Goal: Task Accomplishment & Management: Manage account settings

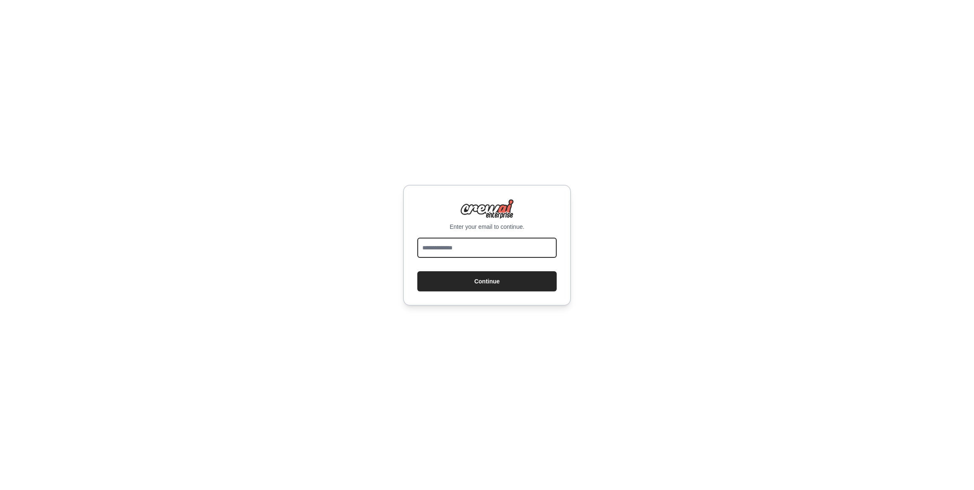
click at [464, 245] on input "email" at bounding box center [486, 248] width 139 height 20
type input "**********"
click at [471, 284] on button "Continue" at bounding box center [486, 281] width 139 height 20
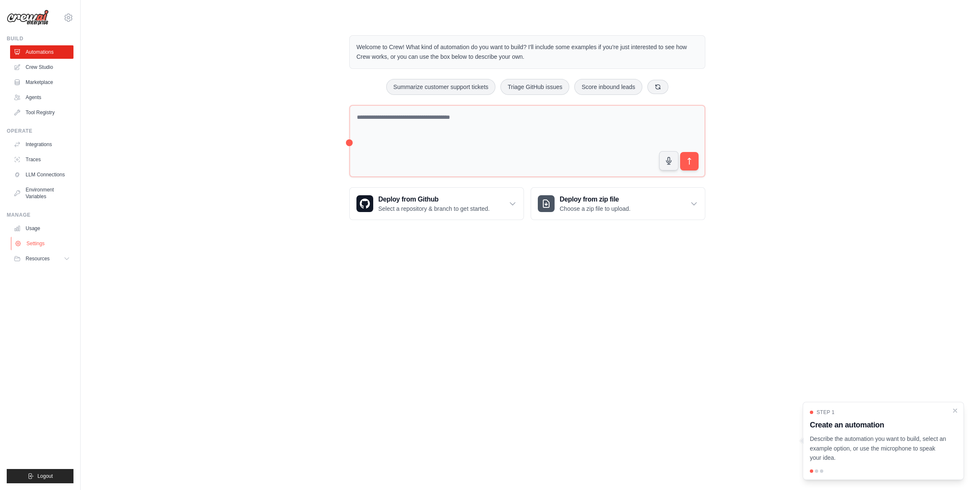
click at [34, 243] on link "Settings" at bounding box center [42, 243] width 63 height 13
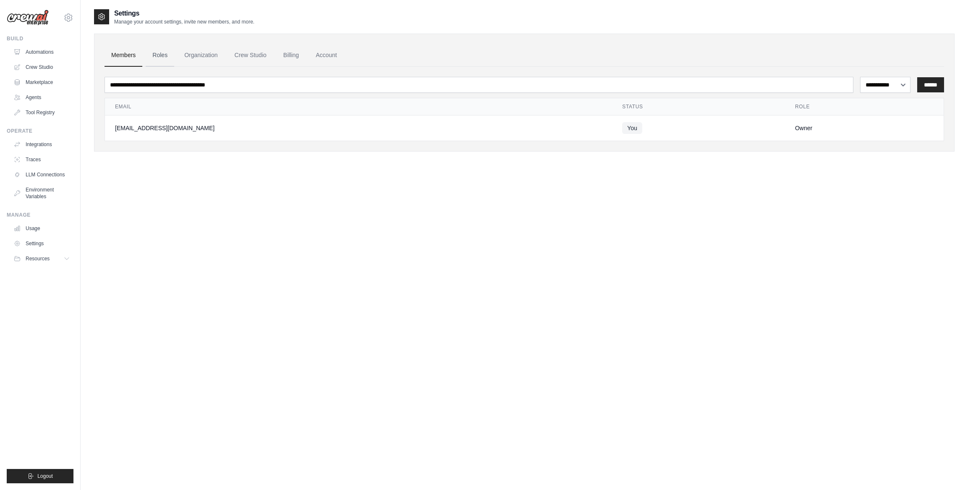
click at [159, 52] on link "Roles" at bounding box center [160, 55] width 29 height 23
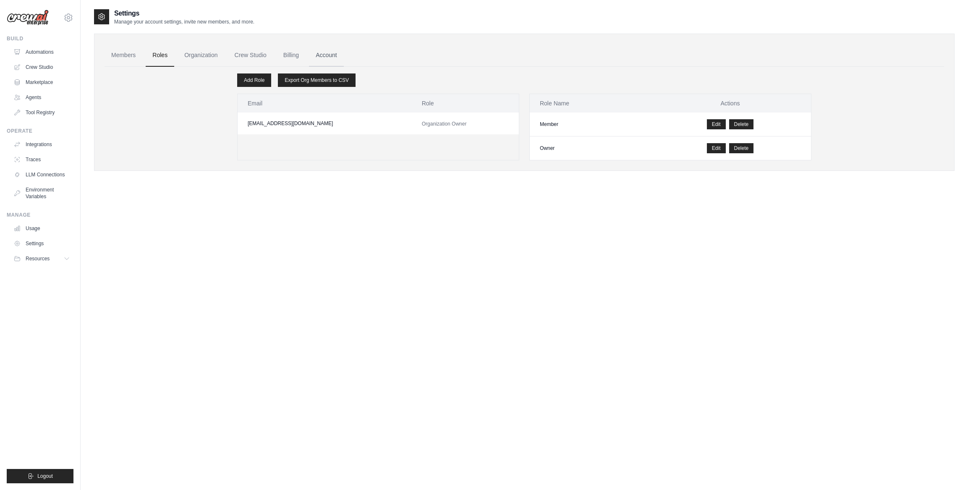
click at [332, 60] on link "Account" at bounding box center [326, 55] width 35 height 23
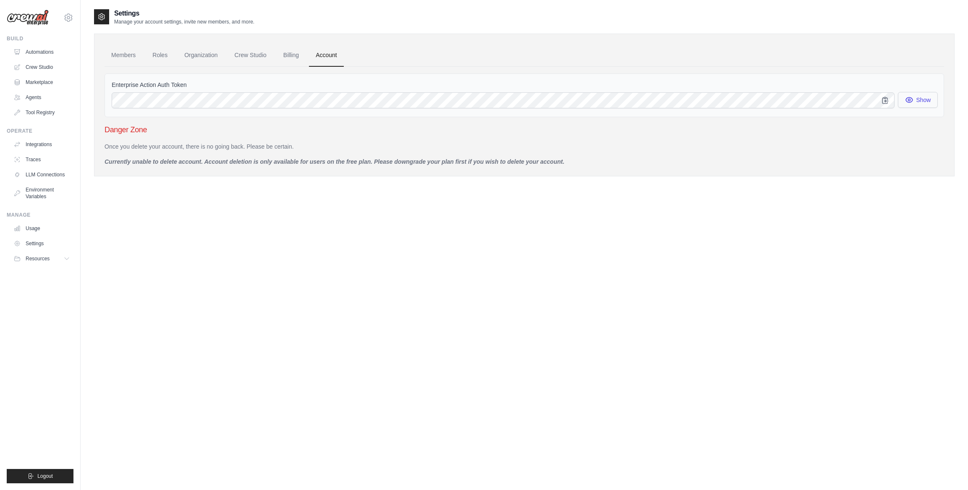
click at [918, 99] on button "Show" at bounding box center [918, 100] width 40 height 16
click at [67, 18] on icon at bounding box center [68, 17] width 3 height 3
click at [51, 64] on link "Settings" at bounding box center [68, 56] width 74 height 15
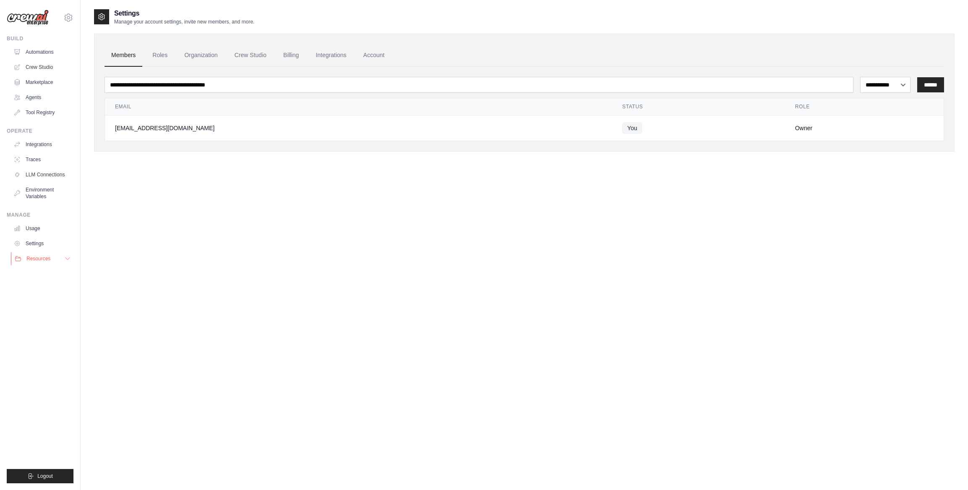
click at [63, 255] on button "Resources" at bounding box center [42, 258] width 63 height 13
click at [152, 49] on link "Roles" at bounding box center [160, 55] width 29 height 23
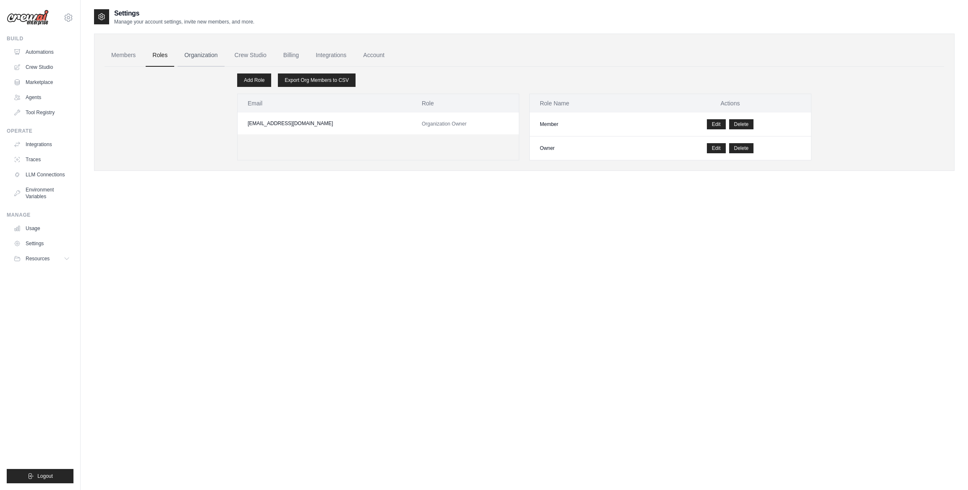
click at [217, 54] on link "Organization" at bounding box center [201, 55] width 47 height 23
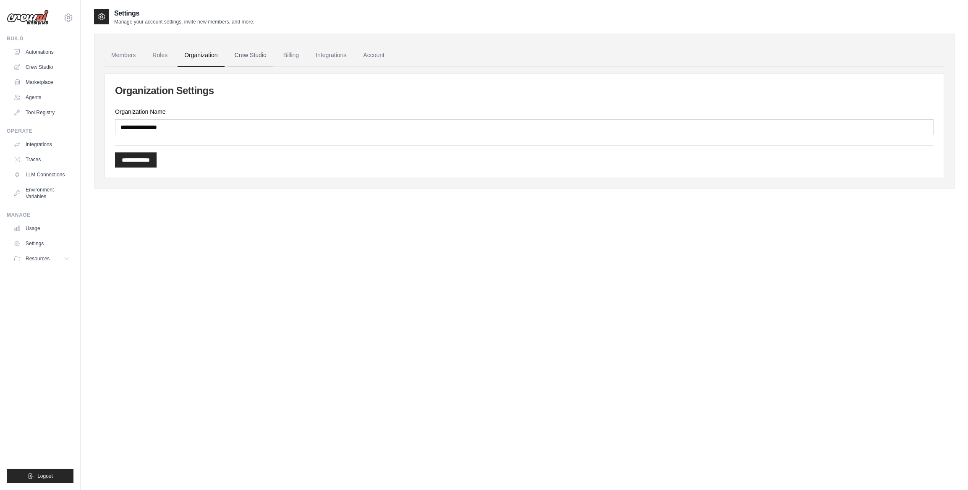
click at [253, 53] on link "Crew Studio" at bounding box center [250, 55] width 45 height 23
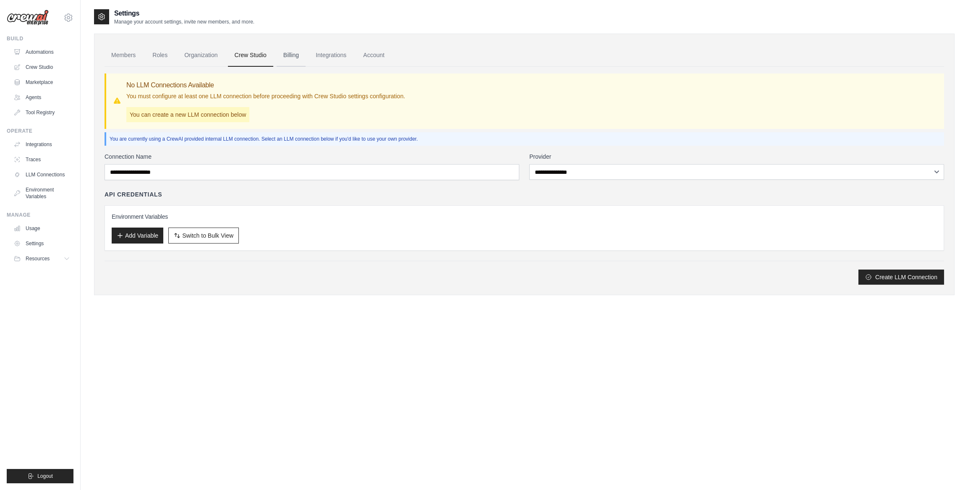
click at [294, 55] on link "Billing" at bounding box center [291, 55] width 29 height 23
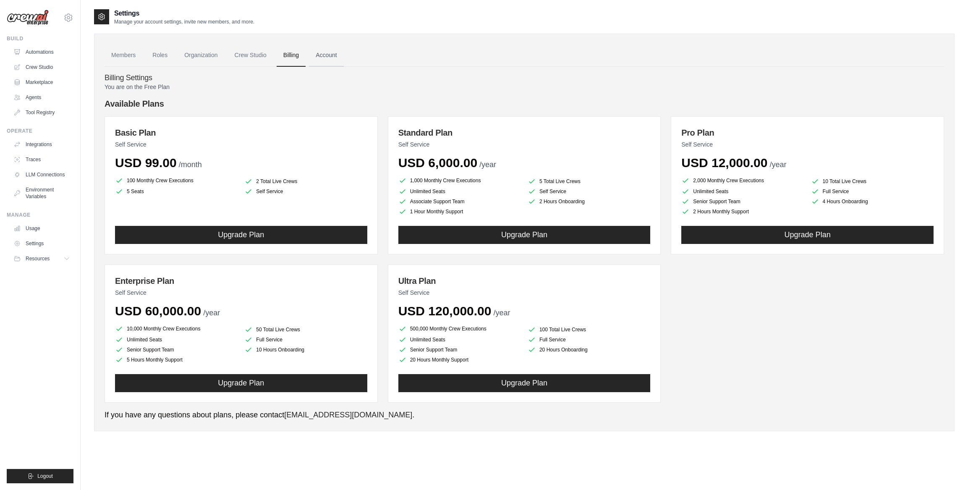
click at [329, 57] on link "Account" at bounding box center [326, 55] width 35 height 23
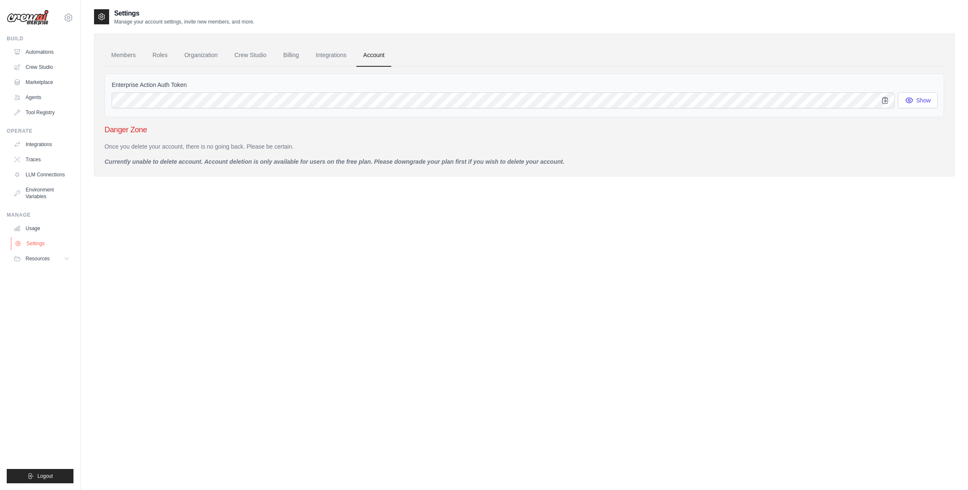
click at [34, 243] on link "Settings" at bounding box center [42, 243] width 63 height 13
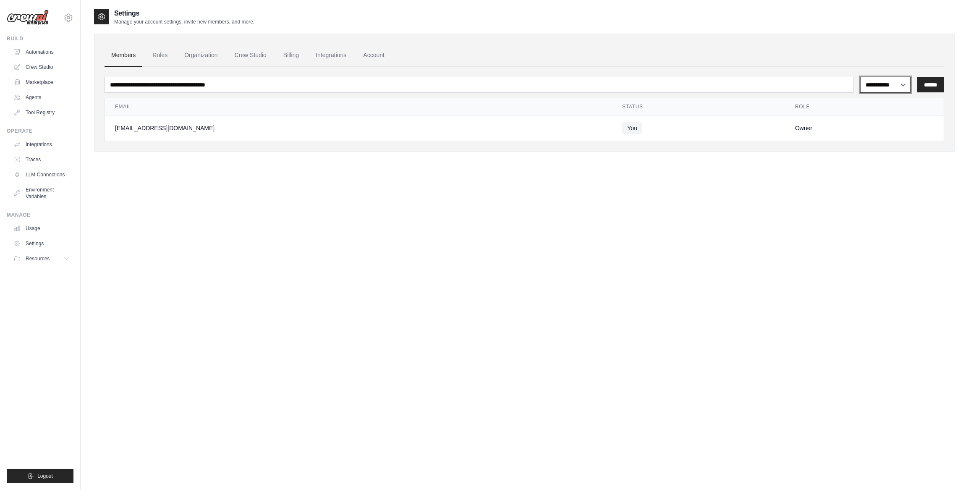
click at [890, 85] on select "**********" at bounding box center [885, 85] width 50 height 16
click at [67, 259] on icon at bounding box center [67, 259] width 4 height 2
click at [847, 198] on div "**********" at bounding box center [524, 253] width 860 height 490
click at [68, 21] on icon at bounding box center [69, 17] width 8 height 7
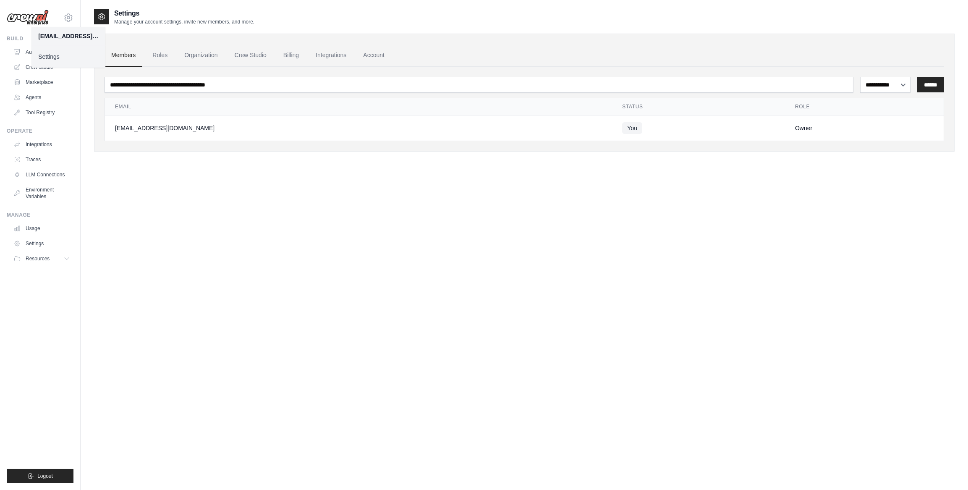
click at [57, 55] on link "Settings" at bounding box center [68, 56] width 74 height 15
click at [68, 20] on icon at bounding box center [68, 18] width 10 height 10
click at [68, 38] on div "ennomueller@online.de" at bounding box center [68, 36] width 60 height 8
click at [170, 263] on div "**********" at bounding box center [524, 253] width 860 height 490
click at [38, 244] on link "Settings" at bounding box center [42, 243] width 63 height 13
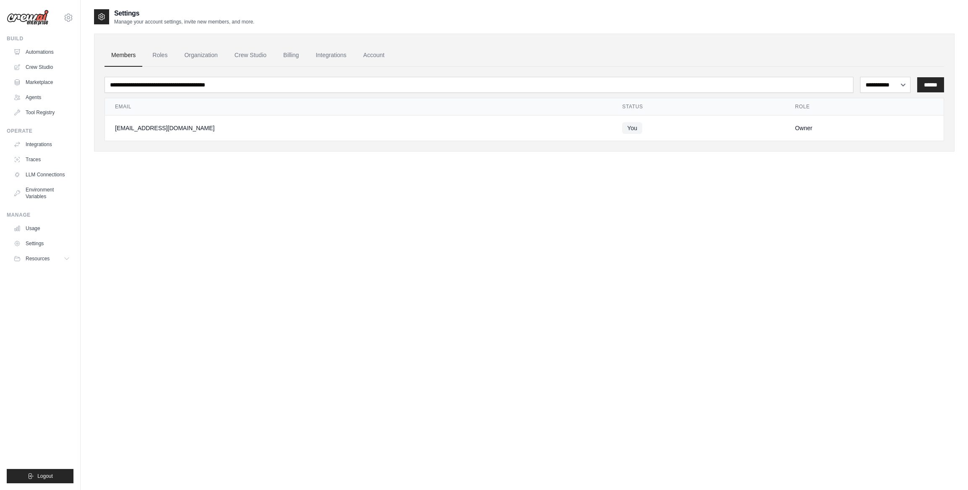
click at [517, 128] on div "[EMAIL_ADDRESS][DOMAIN_NAME]" at bounding box center [358, 128] width 487 height 8
click at [622, 125] on span "You" at bounding box center [632, 128] width 20 height 12
click at [165, 126] on div "[EMAIL_ADDRESS][DOMAIN_NAME]" at bounding box center [358, 128] width 487 height 8
click at [235, 116] on td "[EMAIL_ADDRESS][DOMAIN_NAME]" at bounding box center [358, 128] width 507 height 26
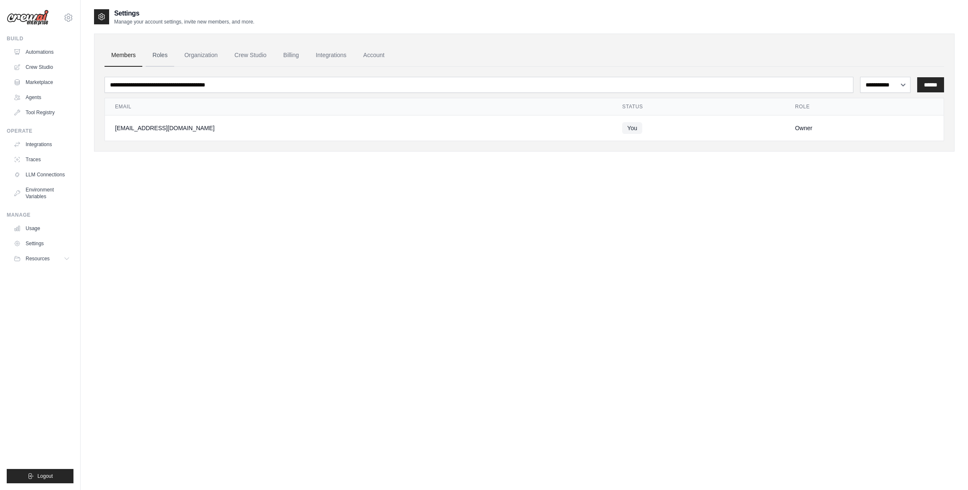
click at [165, 55] on link "Roles" at bounding box center [160, 55] width 29 height 23
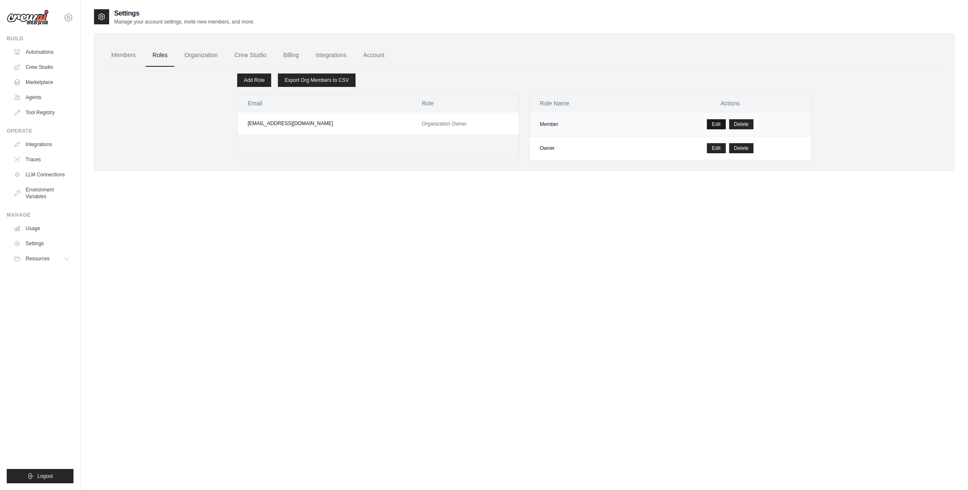
click at [716, 124] on link "Edit" at bounding box center [716, 124] width 19 height 10
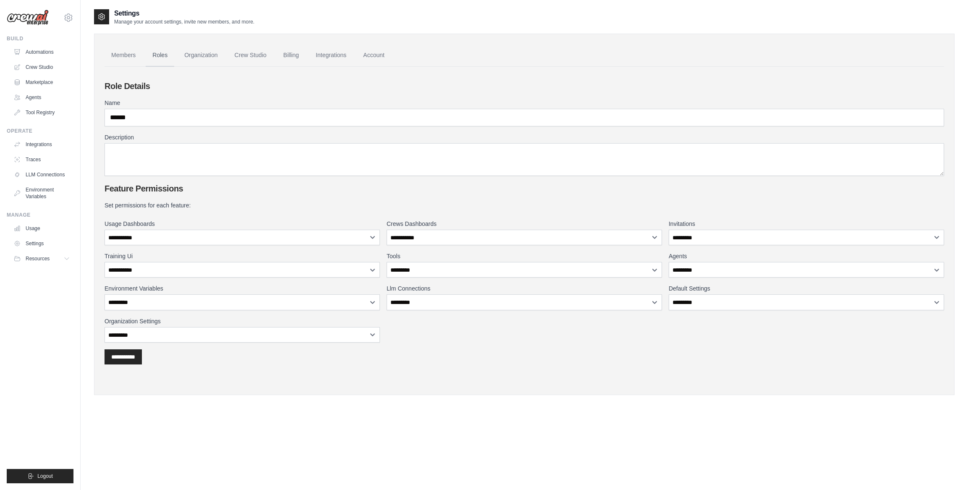
click at [161, 56] on link "Roles" at bounding box center [160, 55] width 29 height 23
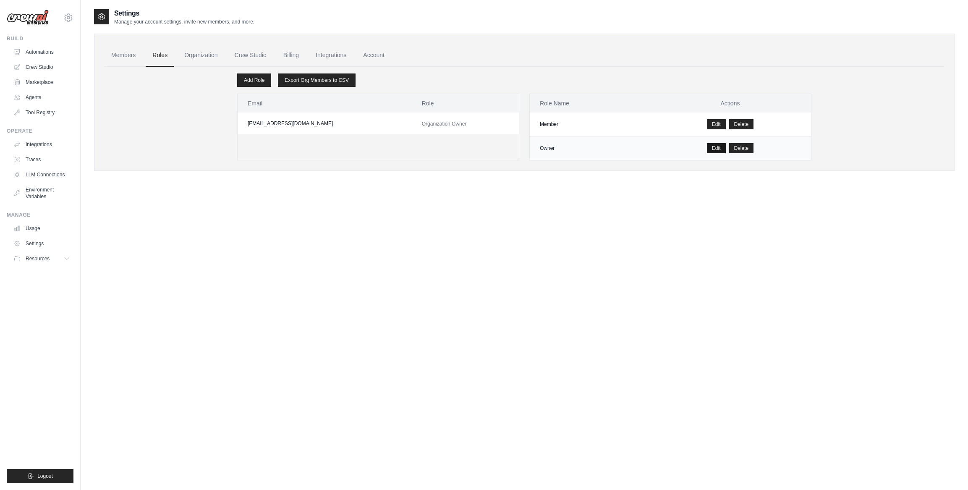
click at [719, 146] on link "Edit" at bounding box center [716, 148] width 19 height 10
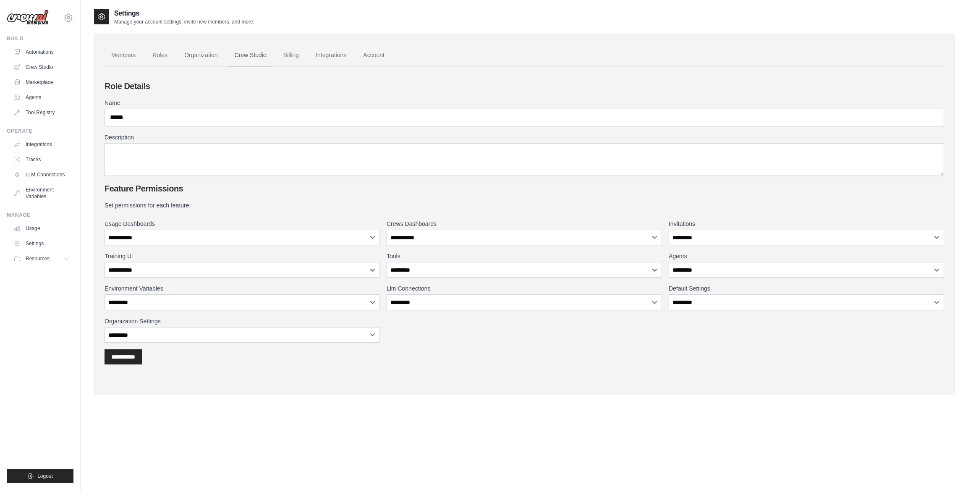
click at [255, 50] on link "Crew Studio" at bounding box center [250, 55] width 45 height 23
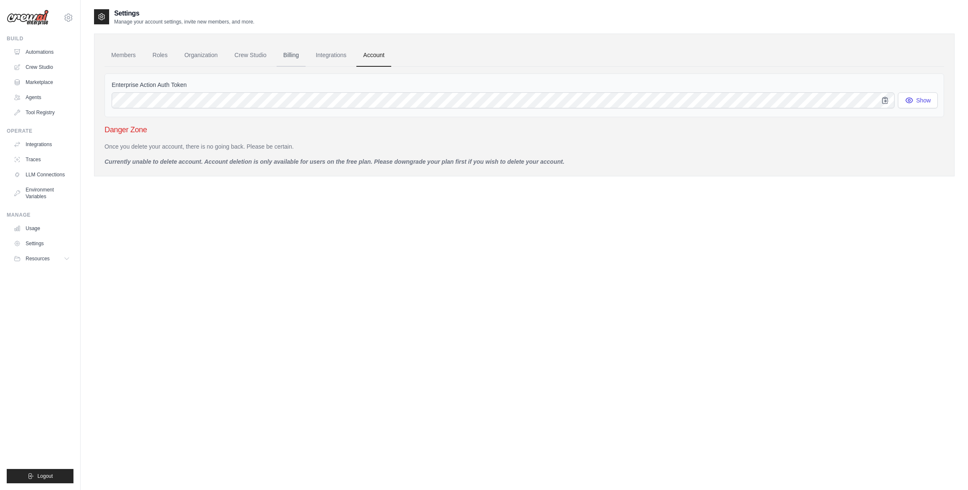
click at [289, 55] on link "Billing" at bounding box center [291, 55] width 29 height 23
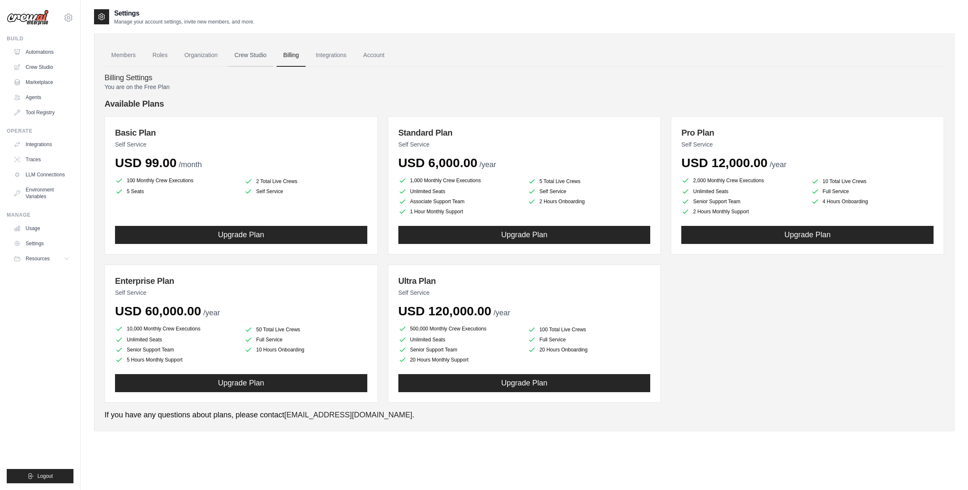
click at [243, 56] on link "Crew Studio" at bounding box center [250, 55] width 45 height 23
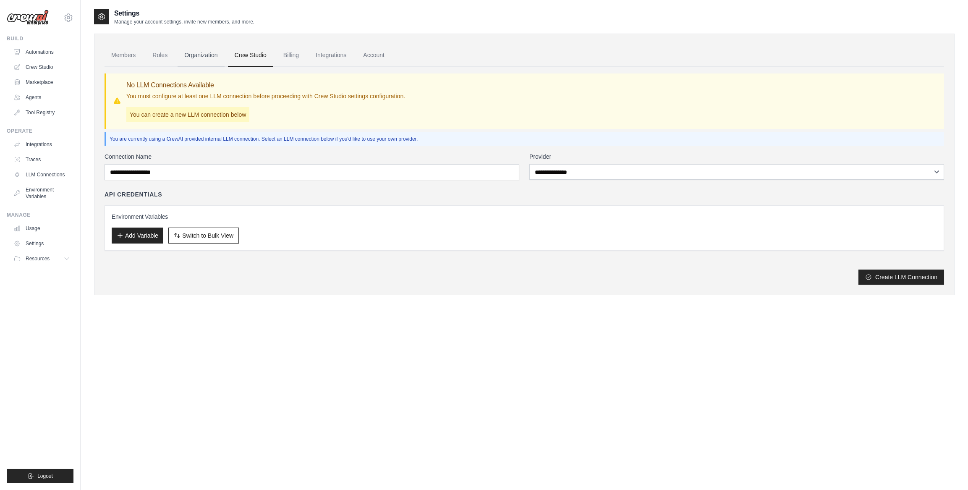
click at [200, 57] on link "Organization" at bounding box center [201, 55] width 47 height 23
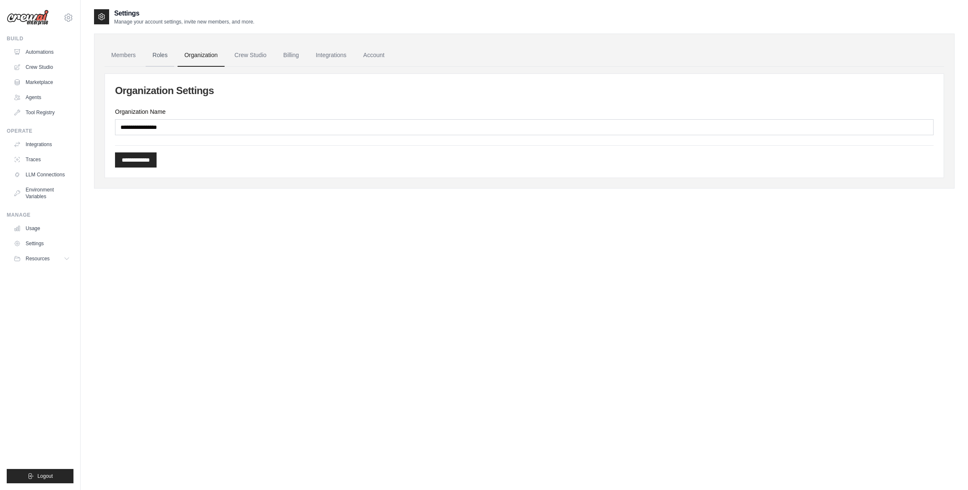
click at [156, 58] on link "Roles" at bounding box center [160, 55] width 29 height 23
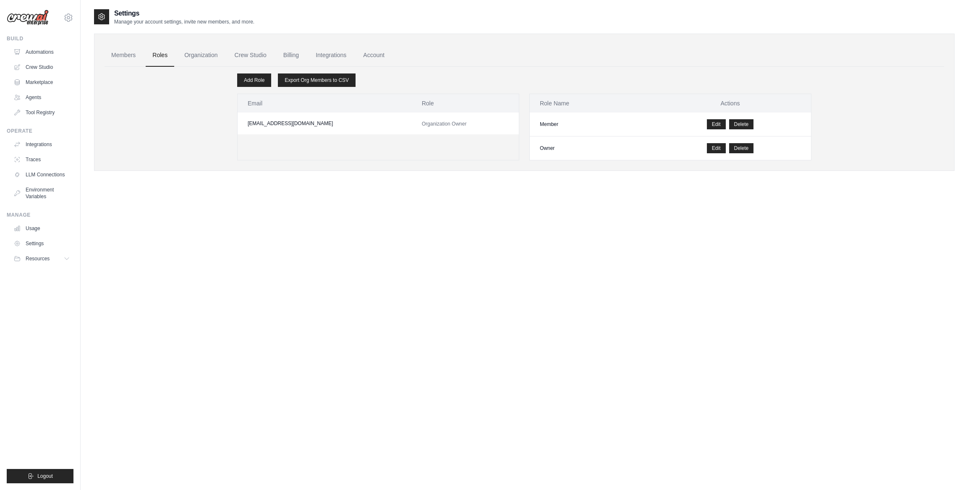
click at [276, 125] on td "ennomueller@online.de" at bounding box center [325, 123] width 174 height 22
click at [281, 124] on td "ennomueller@online.de" at bounding box center [325, 123] width 174 height 22
click at [121, 51] on link "Members" at bounding box center [123, 55] width 38 height 23
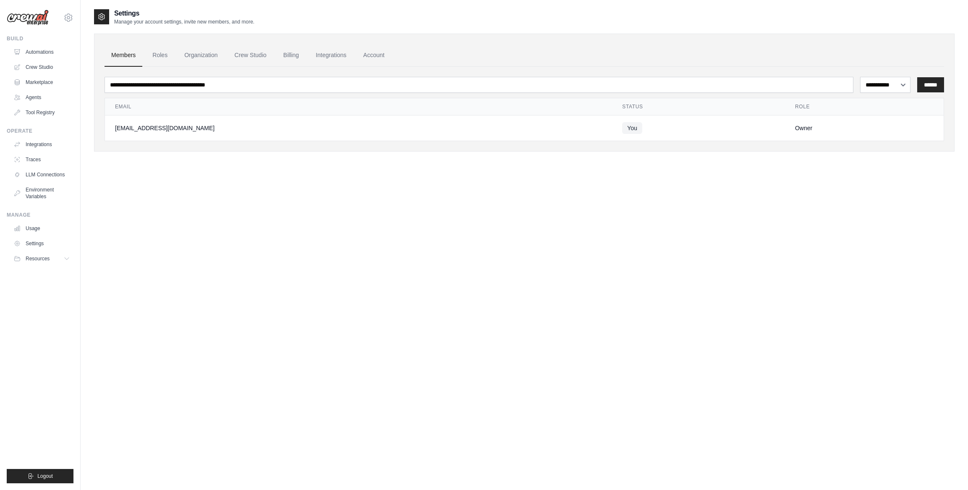
click at [166, 17] on h2 "Settings" at bounding box center [184, 13] width 140 height 10
click at [136, 176] on div "**********" at bounding box center [524, 253] width 860 height 490
click at [54, 470] on button "Logout" at bounding box center [40, 476] width 67 height 14
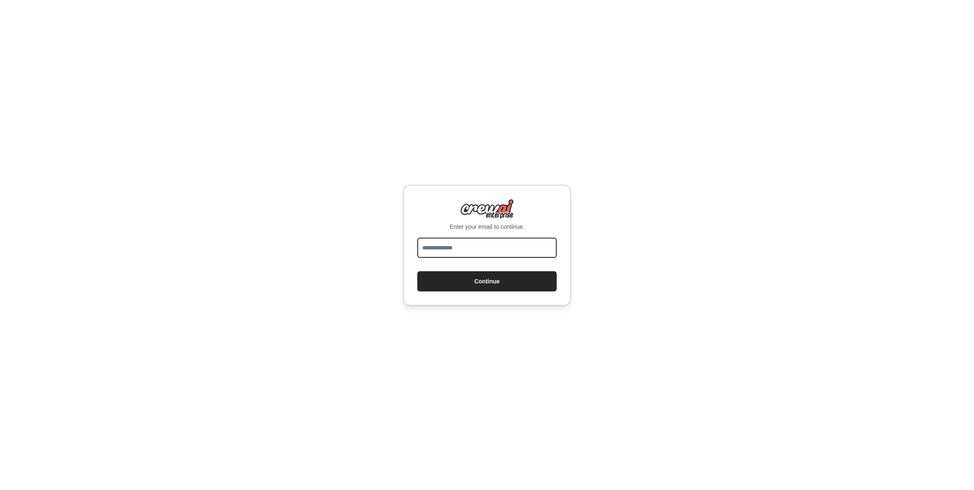
click at [486, 247] on input "email" at bounding box center [486, 248] width 139 height 20
click at [582, 161] on div "Enter your email to continue. Continue" at bounding box center [487, 245] width 974 height 490
